Goal: Navigation & Orientation: Find specific page/section

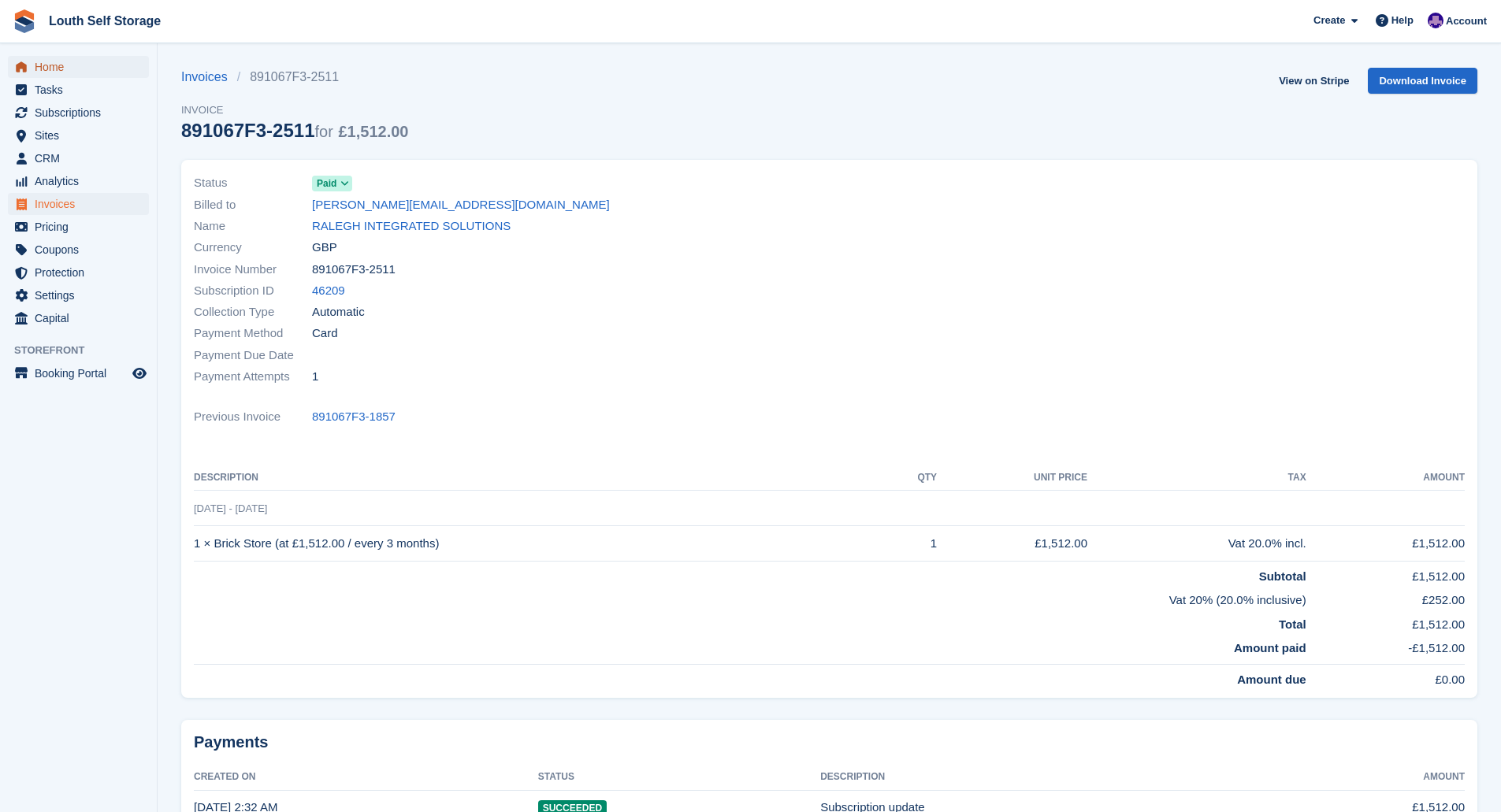
click at [48, 63] on span "Home" at bounding box center [83, 66] width 95 height 22
